Goal: Navigation & Orientation: Understand site structure

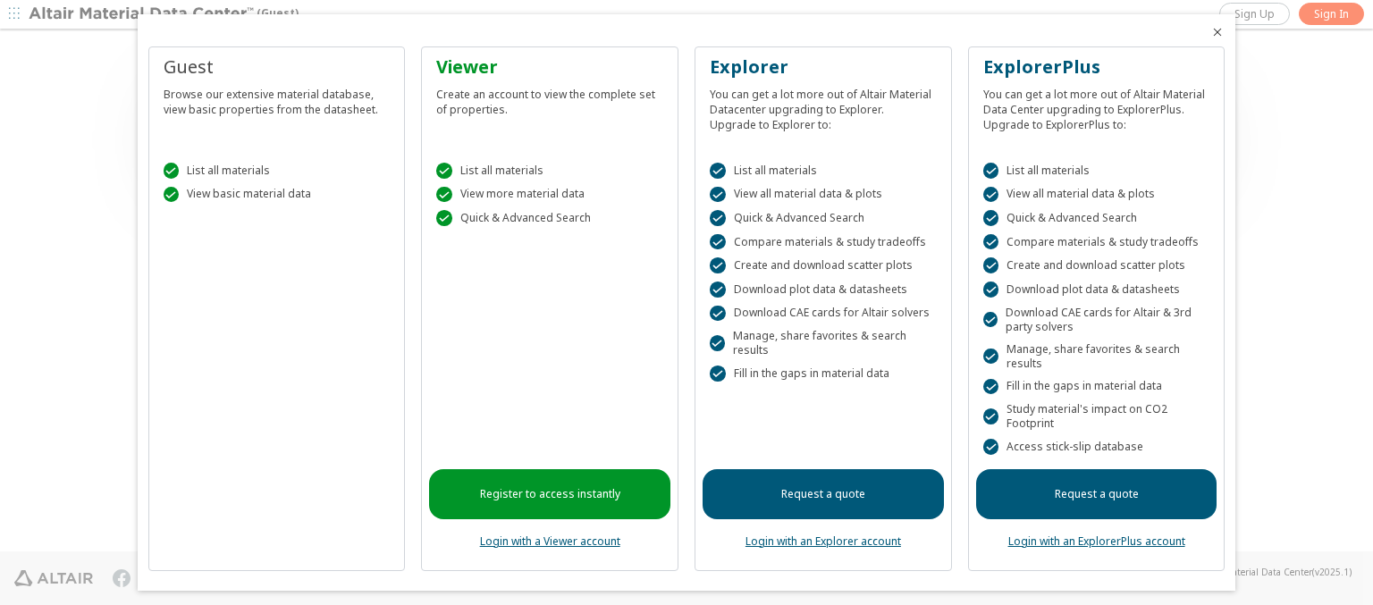
click at [1211, 32] on icon "Close" at bounding box center [1218, 32] width 14 height 14
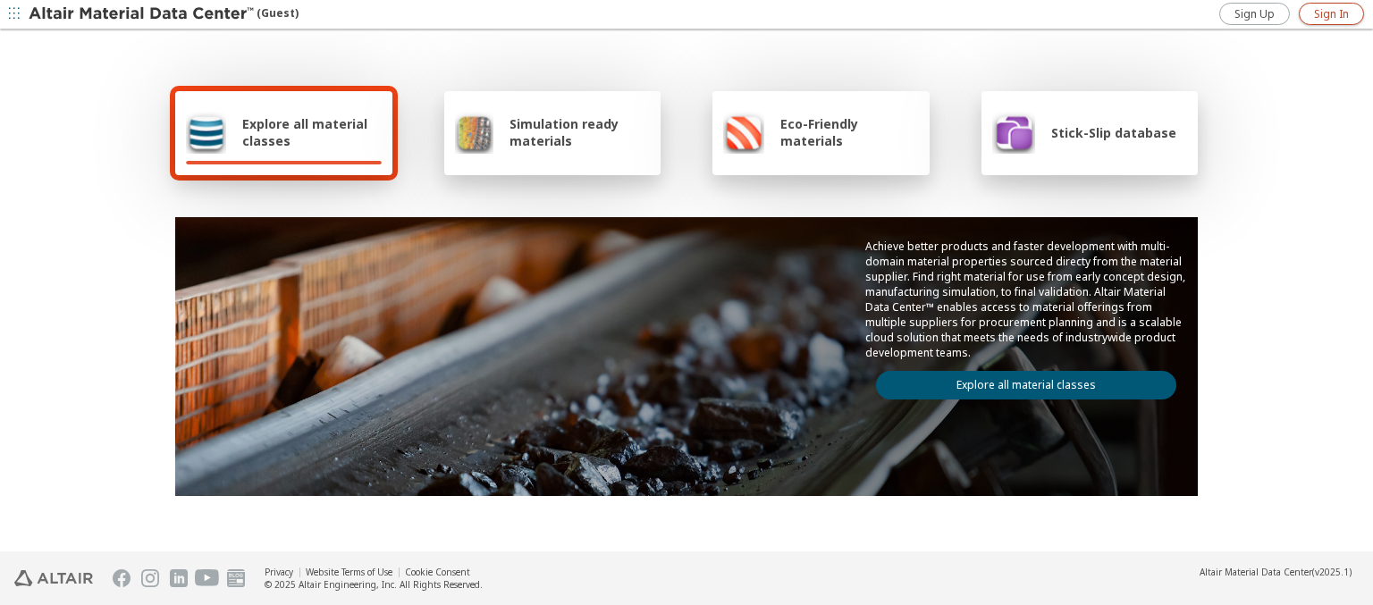
click at [1331, 13] on span "Sign In" at bounding box center [1331, 14] width 35 height 14
click at [142, 14] on img at bounding box center [143, 14] width 228 height 18
click at [305, 132] on span "Explore all material classes" at bounding box center [311, 132] width 139 height 34
click at [1019, 381] on link "Explore all material classes" at bounding box center [1026, 385] width 300 height 29
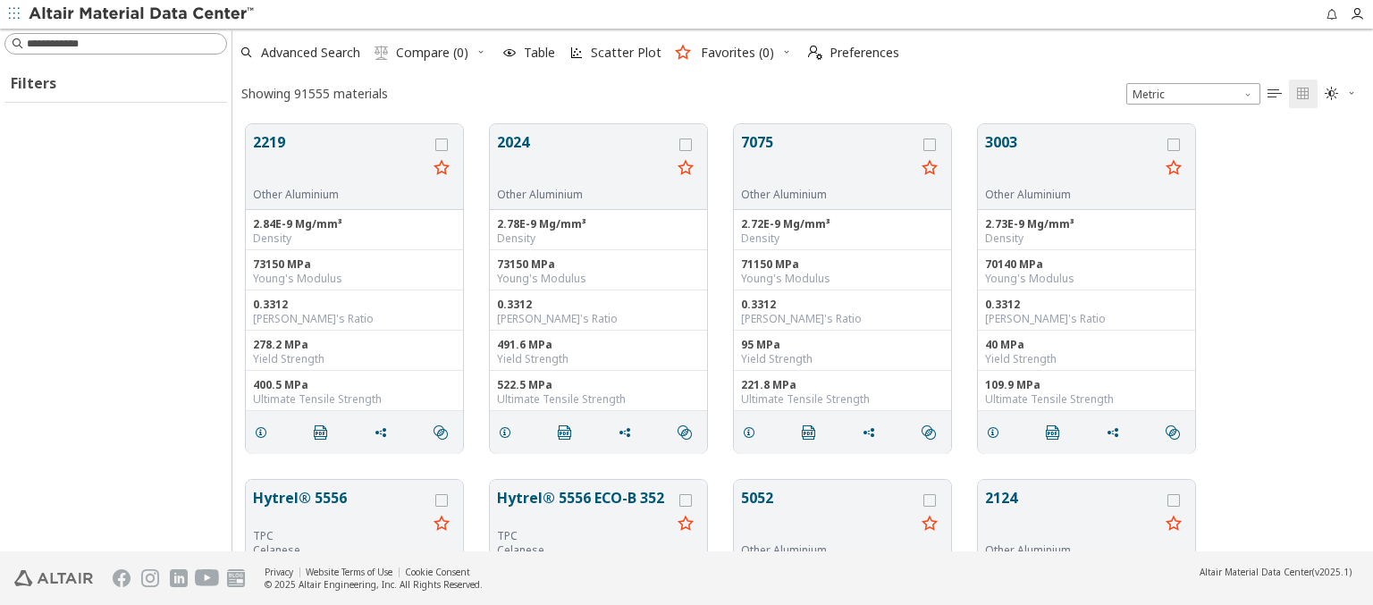
scroll to position [427, 1127]
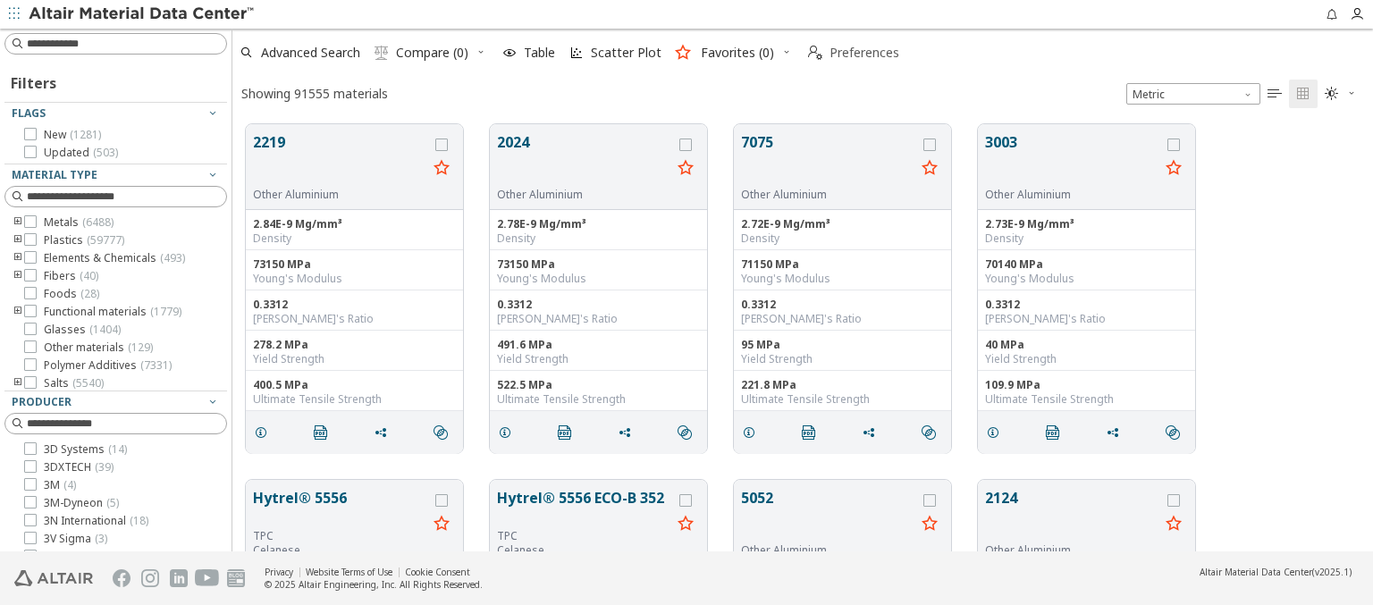
click at [849, 53] on span "Preferences" at bounding box center [865, 52] width 70 height 13
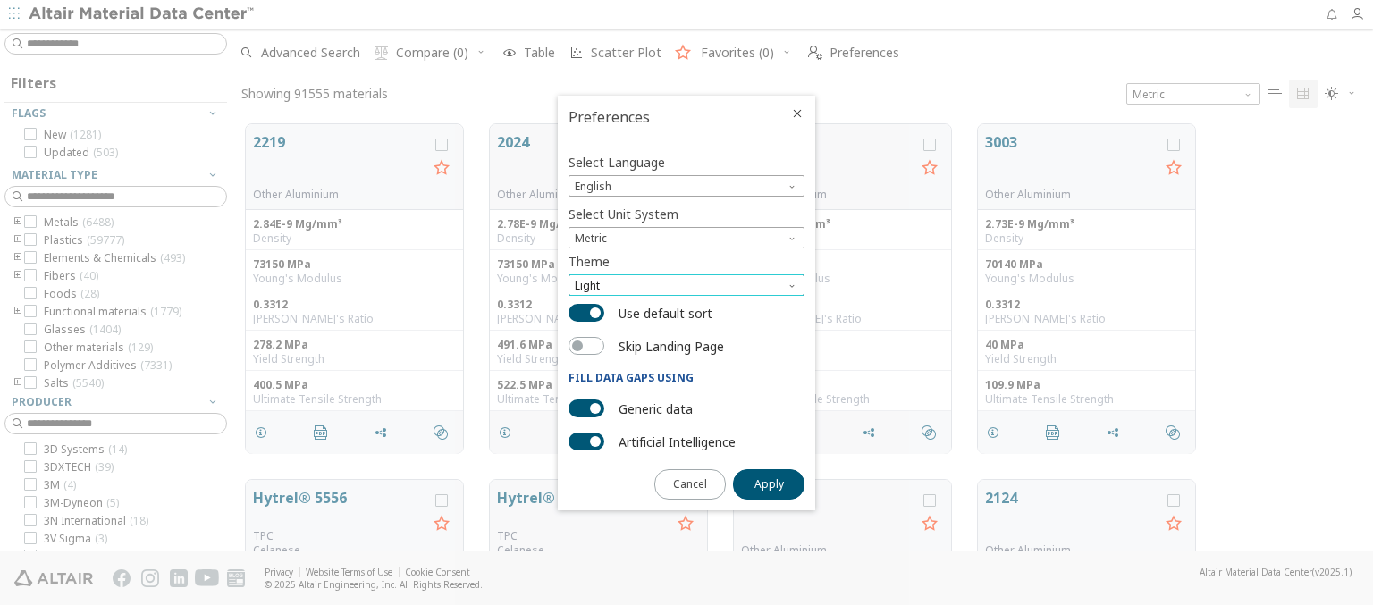
click at [687, 285] on span "Light" at bounding box center [687, 285] width 236 height 21
click at [588, 351] on span "Dark" at bounding box center [589, 350] width 24 height 14
click at [769, 483] on span "Apply" at bounding box center [770, 484] width 30 height 14
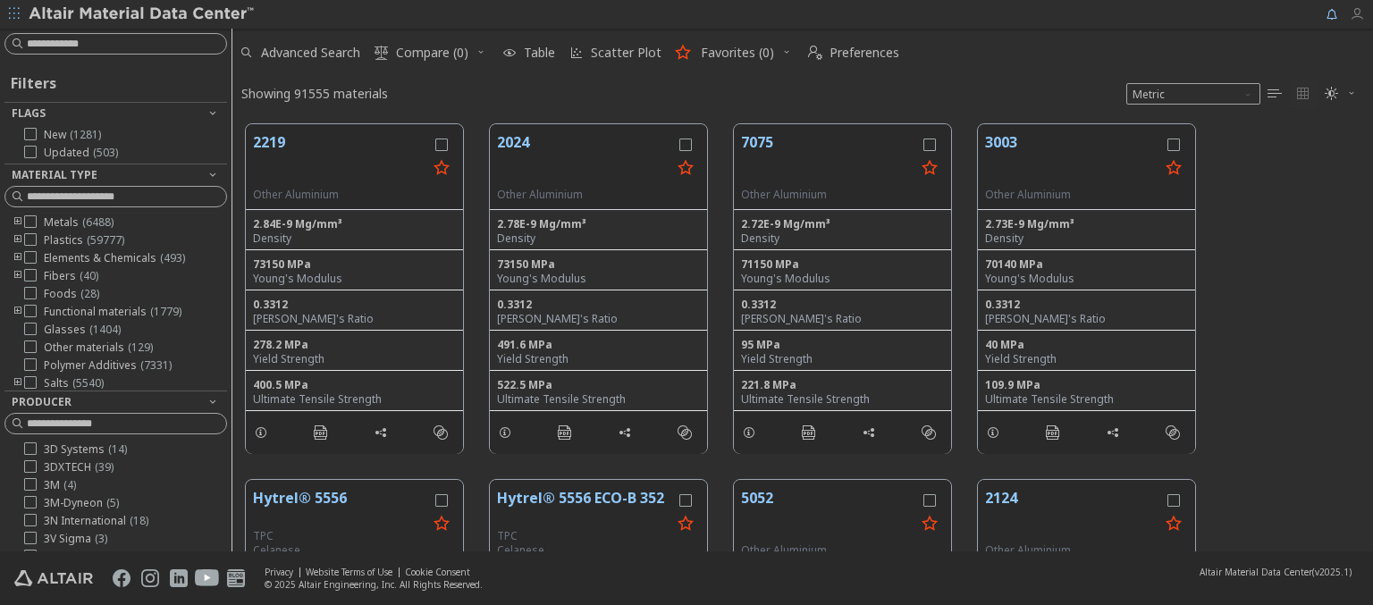
click at [1362, 14] on icon "button" at bounding box center [1357, 14] width 14 height 14
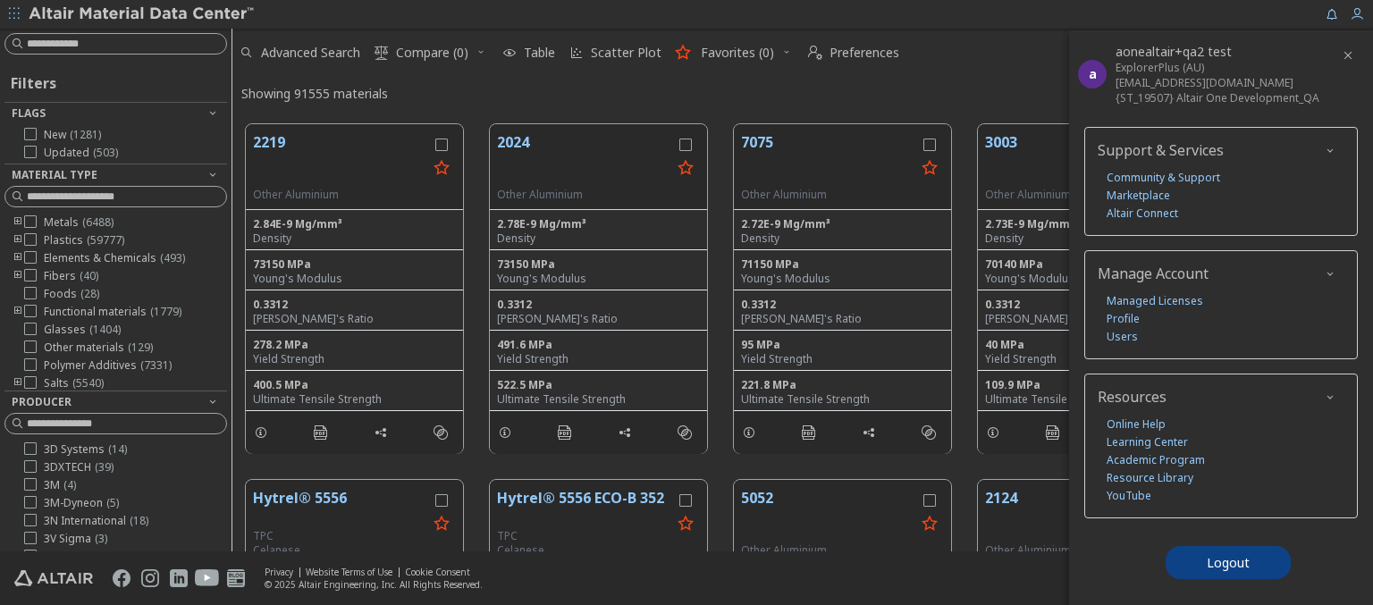
click at [142, 14] on img at bounding box center [143, 14] width 228 height 18
